Goal: Task Accomplishment & Management: Complete application form

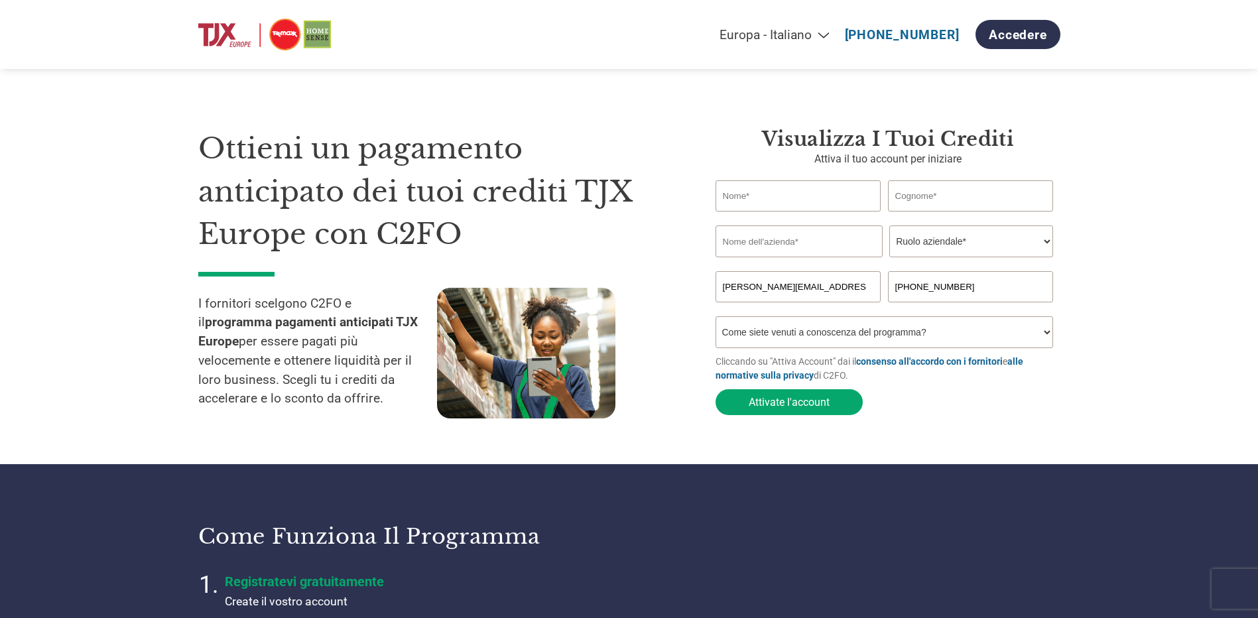
select select "it-IT"
click at [786, 200] on input "text" at bounding box center [799, 195] width 166 height 31
type input "Xotta Giovanni c/o Sport Commerce Italia"
type input "srl"
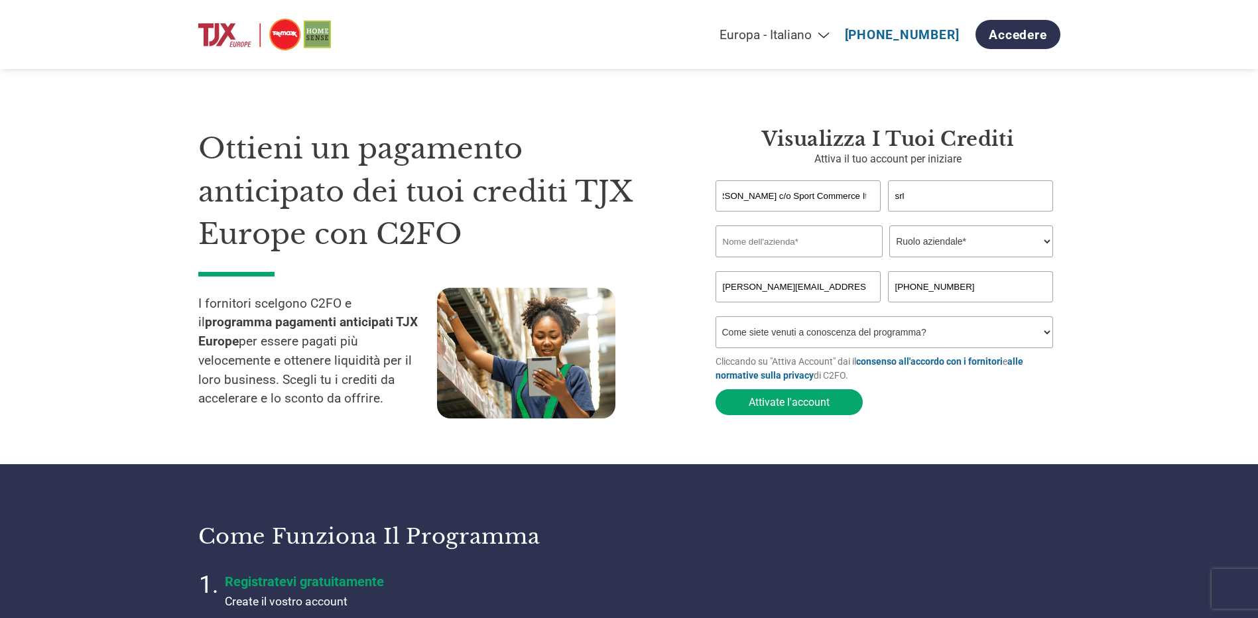
drag, startPoint x: 783, startPoint y: 196, endPoint x: 887, endPoint y: 197, distance: 104.1
click at [887, 197] on div "Xotta Giovanni c/o Sport Commerce Italia srl" at bounding box center [888, 195] width 345 height 31
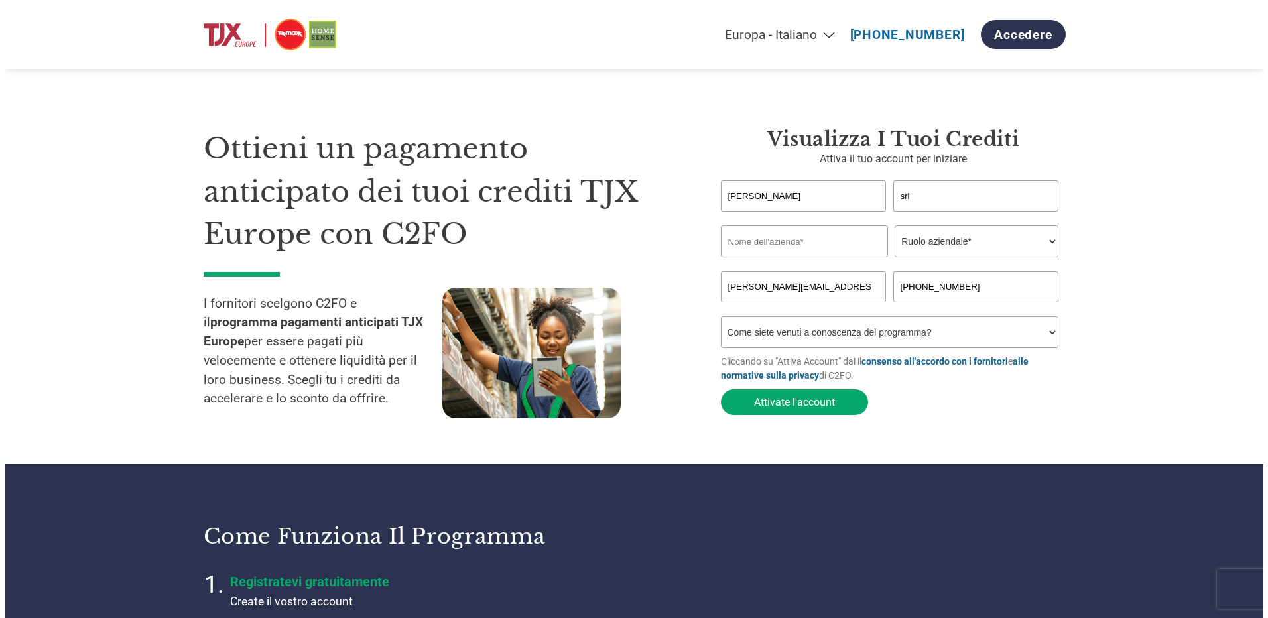
scroll to position [0, 0]
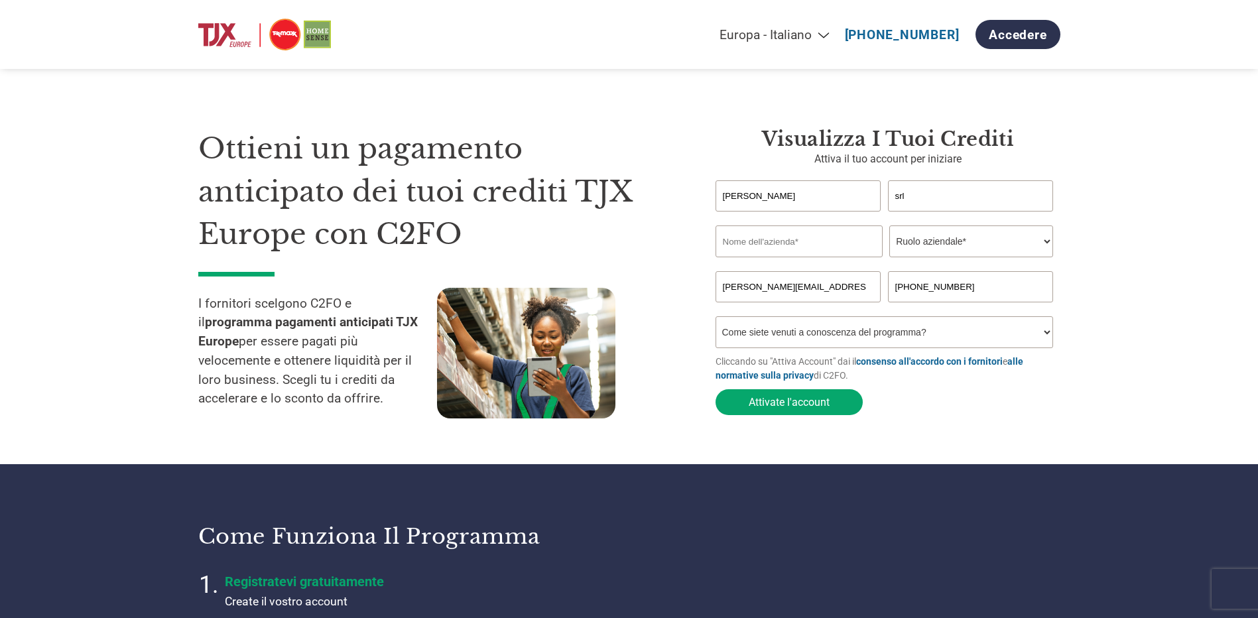
type input "Xotta Giovanni"
click at [738, 236] on input "text" at bounding box center [799, 241] width 167 height 32
type input "SPORT COMMERCE ITALIA"
click at [993, 250] on select "Ruolo aziendale* CFO Controllore finanziario Gestore crediti Direttore finanzia…" at bounding box center [971, 241] width 164 height 32
select select "TREASURER"
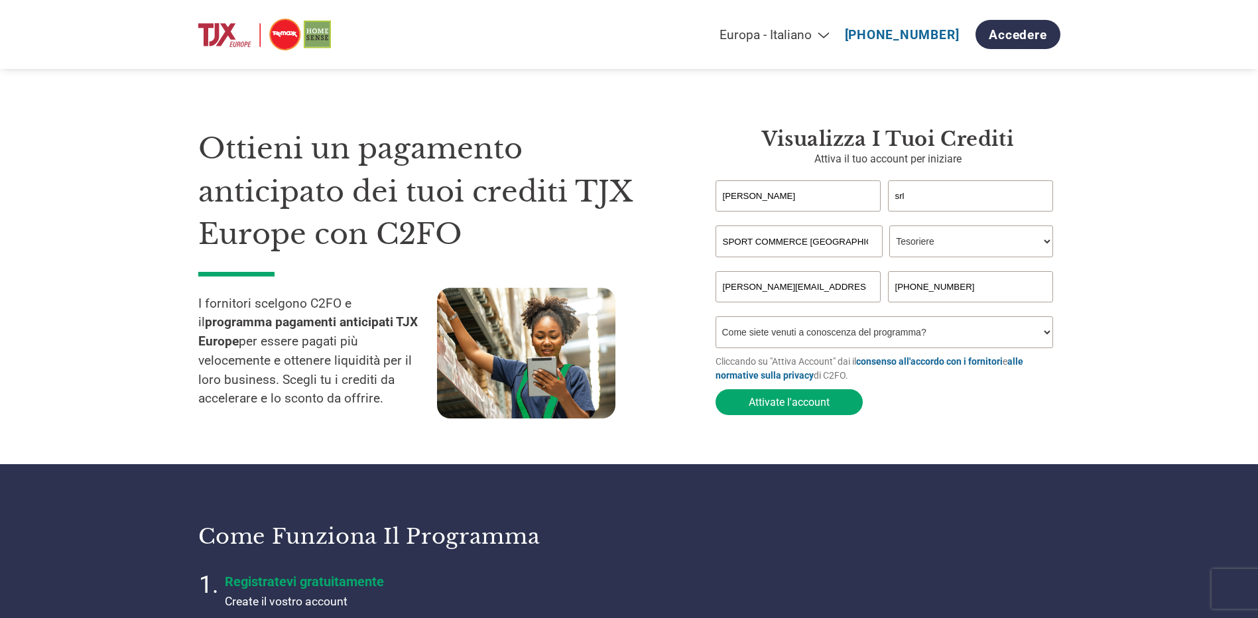
click at [889, 227] on select "Ruolo aziendale* CFO Controllore finanziario Gestore crediti Direttore finanzia…" at bounding box center [971, 241] width 164 height 32
click at [941, 205] on input "srl" at bounding box center [971, 195] width 166 height 31
drag, startPoint x: 946, startPoint y: 204, endPoint x: 876, endPoint y: 204, distance: 69.6
click at [876, 204] on div "Xotta Giovanni srl" at bounding box center [888, 195] width 345 height 31
drag, startPoint x: 745, startPoint y: 196, endPoint x: 691, endPoint y: 196, distance: 54.4
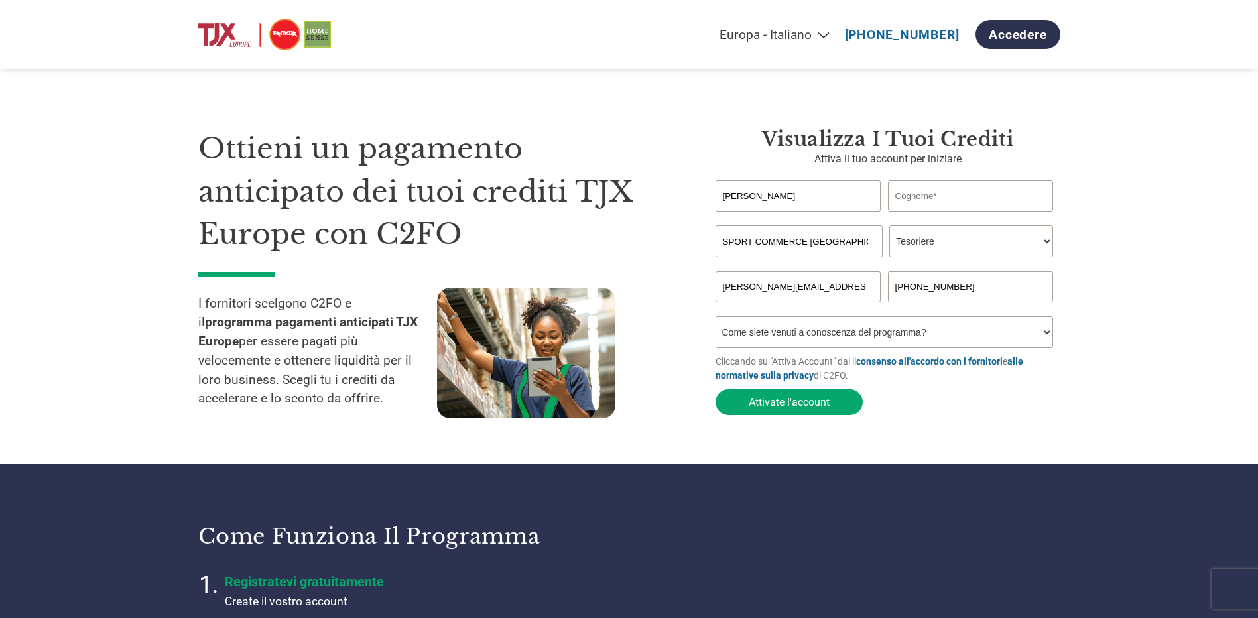
click at [691, 196] on div "Ottieni un pagamento anticipato dei tuoi crediti TJX Europe con C2FO I fornitor…" at bounding box center [629, 248] width 862 height 348
type input "gIOVANNI"
drag, startPoint x: 787, startPoint y: 201, endPoint x: 593, endPoint y: 166, distance: 197.5
click at [593, 166] on div "Ottieni un pagamento anticipato dei tuoi crediti TJX Europe con C2FO I fornitor…" at bounding box center [629, 248] width 862 height 348
click at [852, 202] on input "gIOVANNI" at bounding box center [799, 195] width 166 height 31
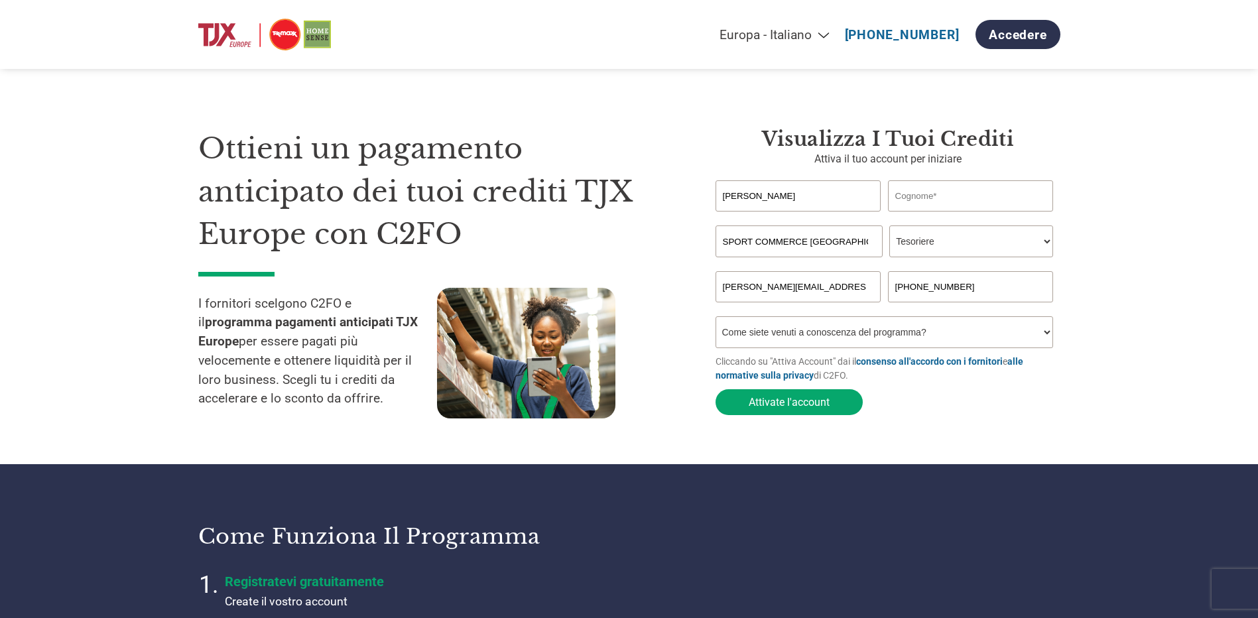
drag, startPoint x: 851, startPoint y: 202, endPoint x: 556, endPoint y: 162, distance: 297.1
click at [556, 162] on div "Ottieni un pagamento anticipato dei tuoi crediti TJX Europe con C2FO I fornitor…" at bounding box center [629, 248] width 862 height 348
type input "giovanni"
click at [958, 200] on input "text" at bounding box center [971, 195] width 166 height 31
type input "xotta"
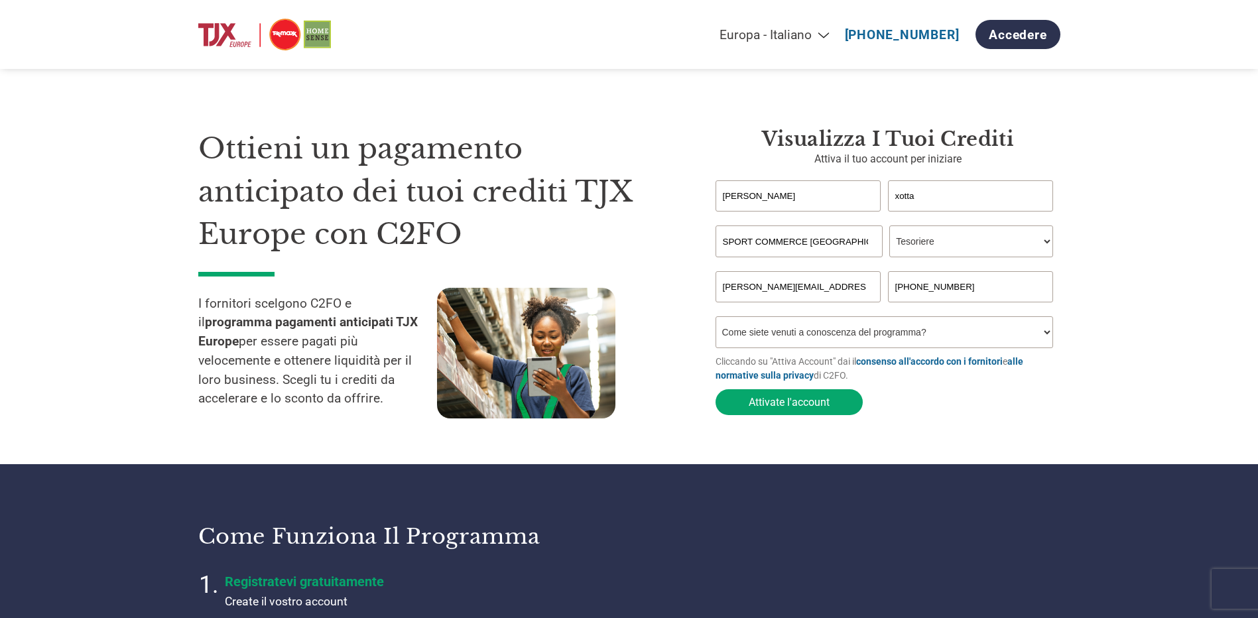
click at [806, 336] on select "Come siete venuti a conoscenza del programma? Abbiamo ricevuto una lettera Tram…" at bounding box center [885, 332] width 338 height 32
select select "Other"
click at [716, 320] on select "Come siete venuti a conoscenza del programma? Abbiamo ricevuto una lettera Tram…" at bounding box center [885, 332] width 338 height 32
click at [826, 405] on button "Attivate l'account" at bounding box center [789, 402] width 147 height 26
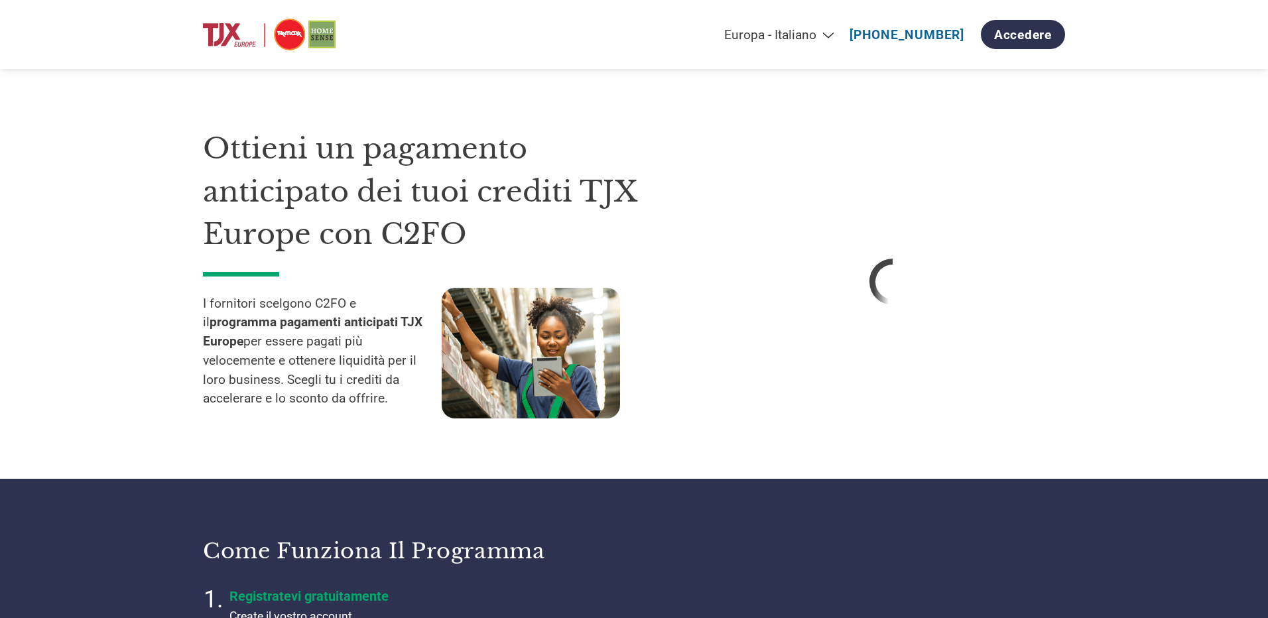
select select "it-IT"
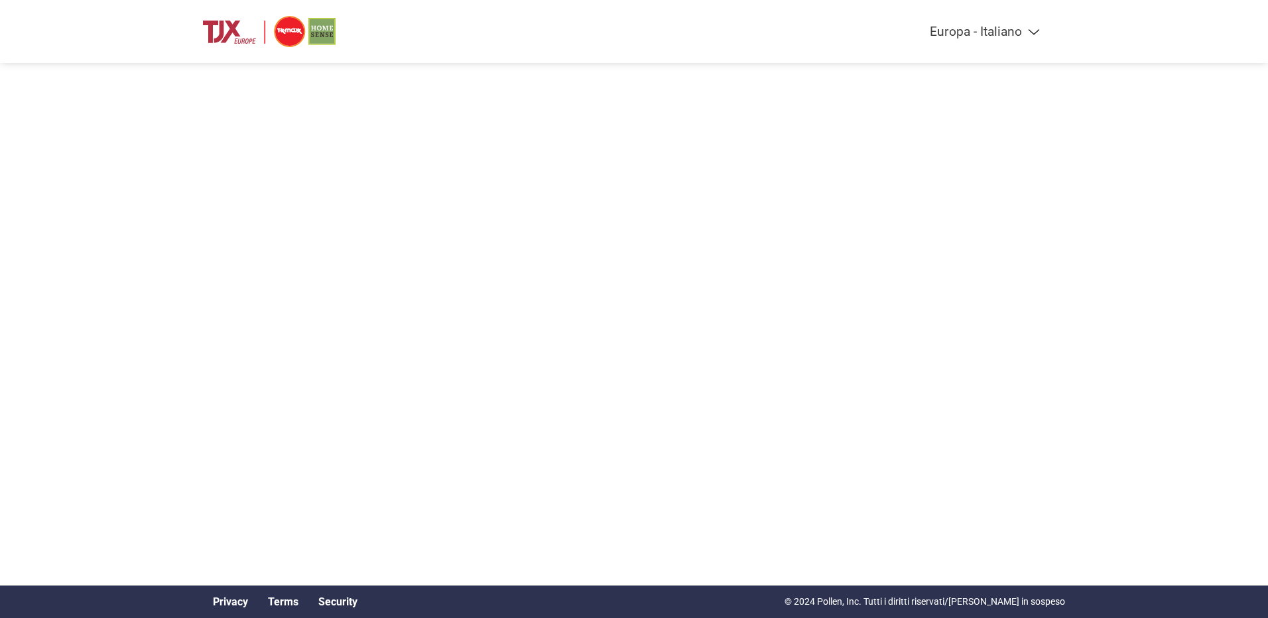
select select "it-IT"
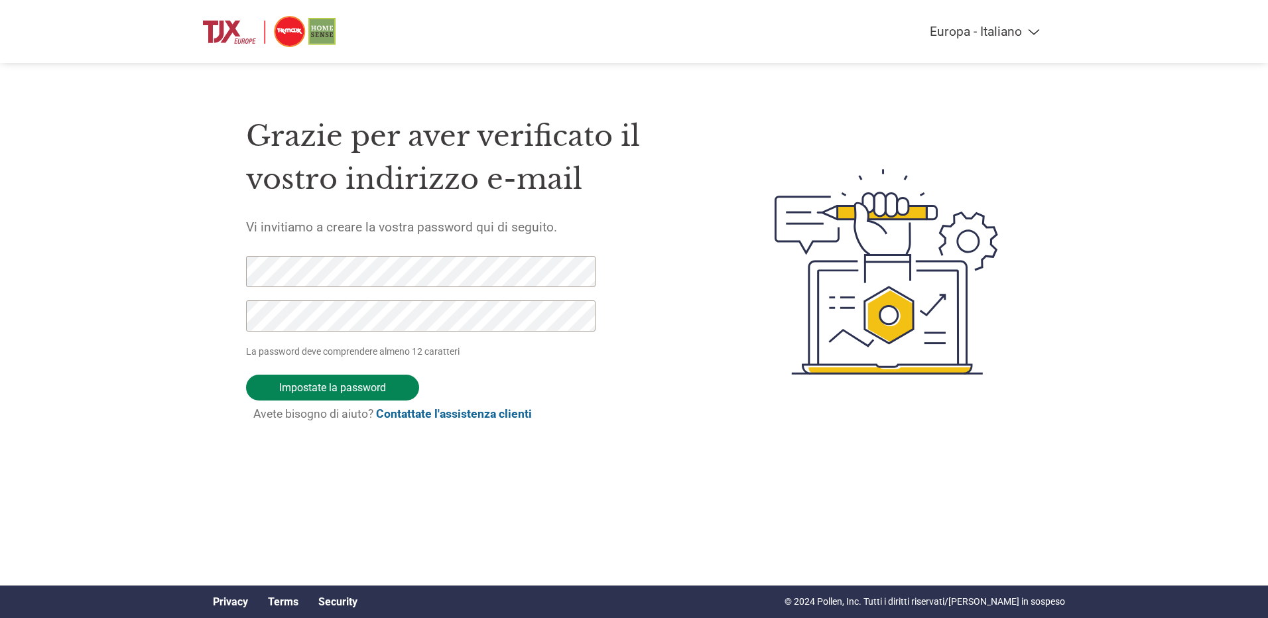
click at [336, 385] on input "Impostate la password" at bounding box center [332, 388] width 173 height 26
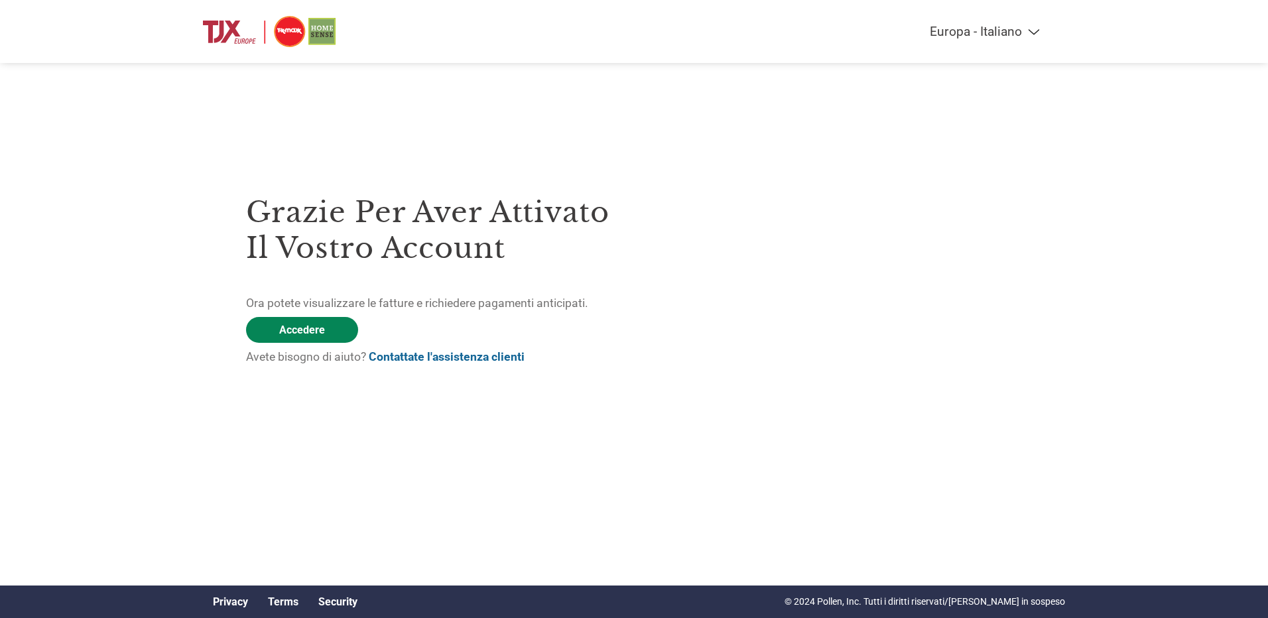
click at [322, 333] on link "Accedere" at bounding box center [302, 330] width 112 height 26
